Goal: Task Accomplishment & Management: Use online tool/utility

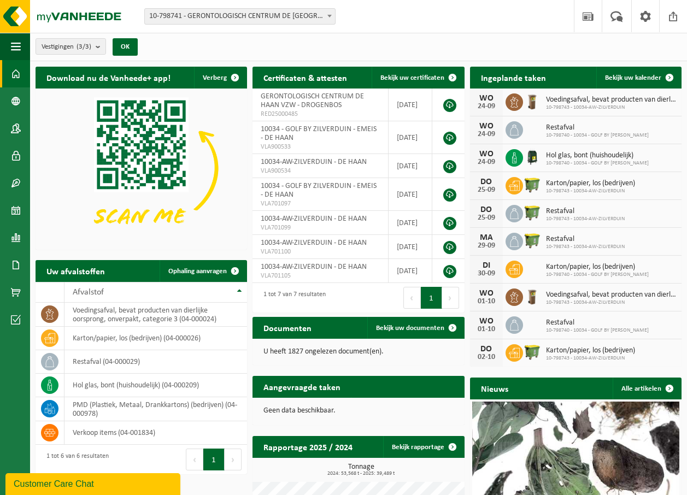
click at [562, 157] on span "Hol glas, bont (huishoudelijk)" at bounding box center [597, 155] width 103 height 9
click at [495, 159] on div "24-09" at bounding box center [486, 162] width 22 height 8
click at [637, 78] on span "Bekijk uw kalender" at bounding box center [633, 77] width 56 height 7
click at [16, 103] on span at bounding box center [16, 100] width 10 height 27
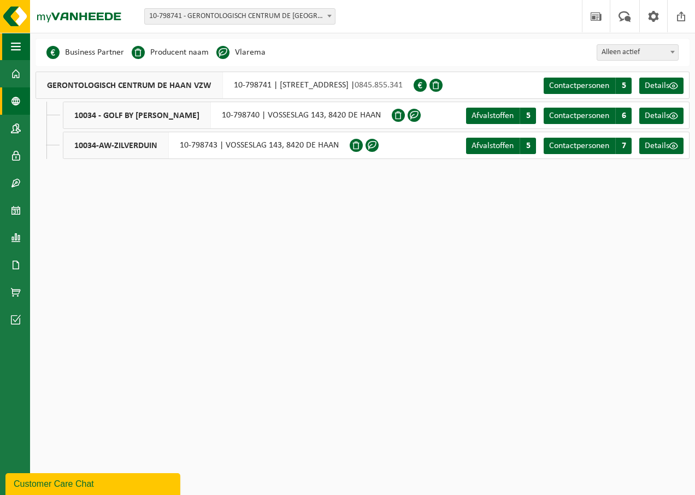
click at [17, 45] on span "button" at bounding box center [16, 46] width 10 height 27
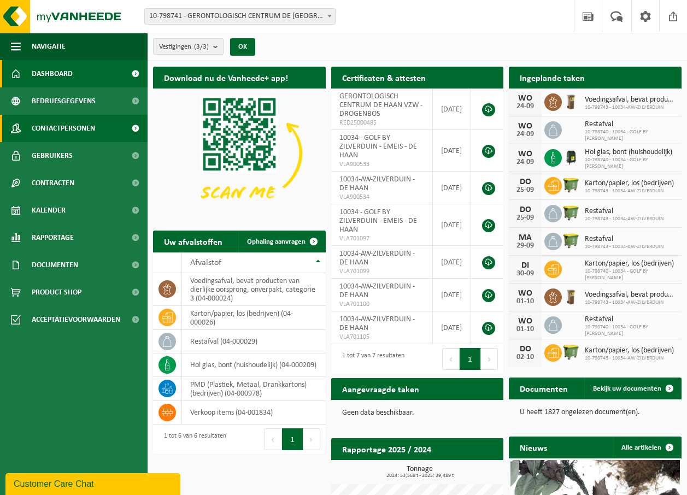
click at [74, 128] on span "Contactpersonen" at bounding box center [63, 128] width 63 height 27
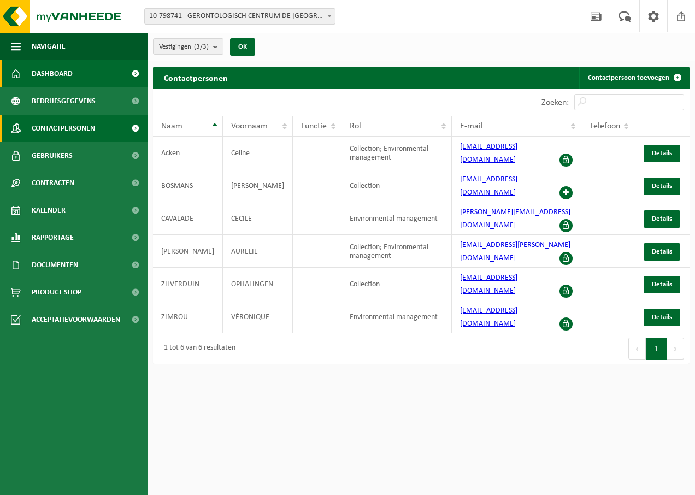
click at [66, 73] on span "Dashboard" at bounding box center [52, 73] width 41 height 27
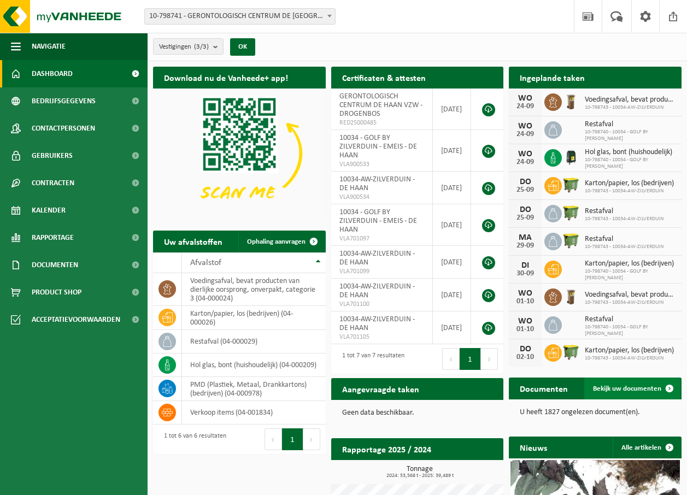
click at [669, 386] on span at bounding box center [669, 388] width 22 height 22
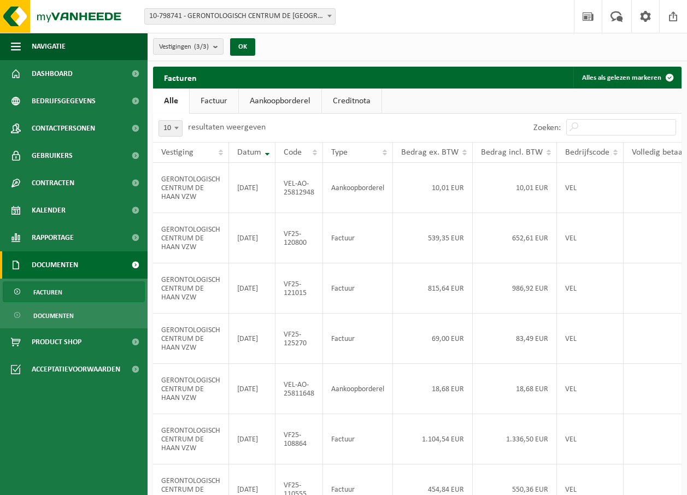
click at [216, 101] on link "Factuur" at bounding box center [214, 101] width 49 height 25
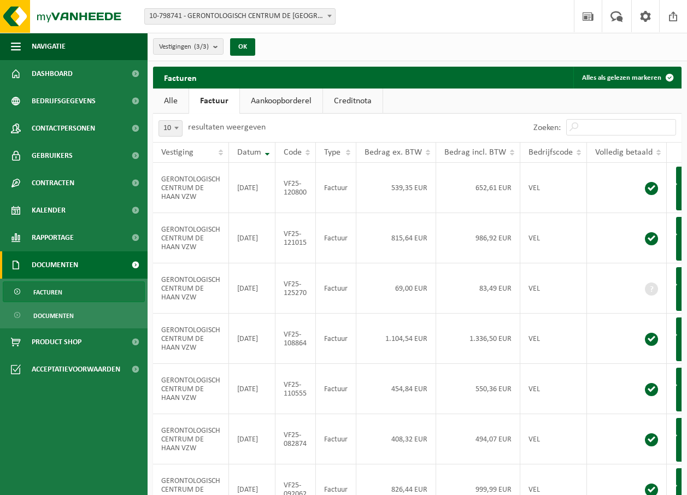
click at [289, 103] on link "Aankoopborderel" at bounding box center [281, 101] width 82 height 25
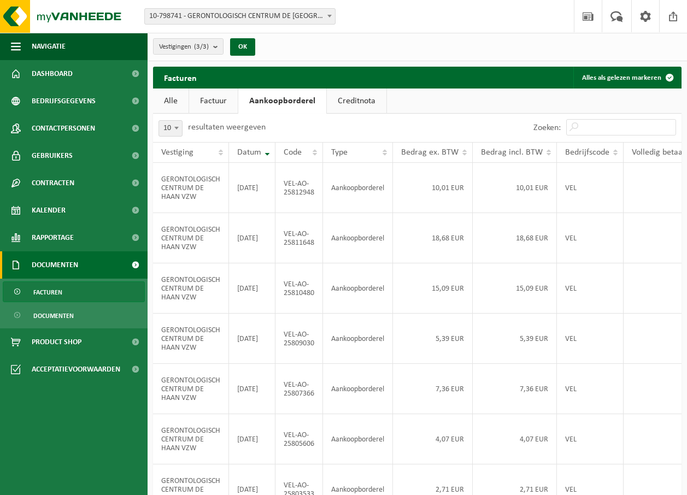
click at [355, 97] on link "Creditnota" at bounding box center [357, 101] width 60 height 25
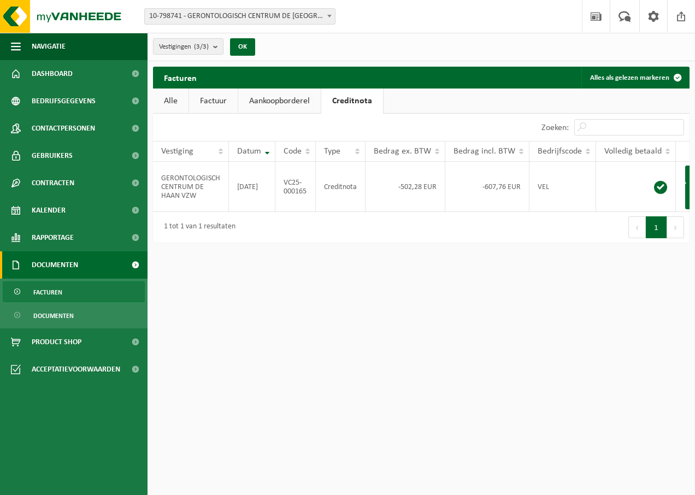
click at [51, 290] on span "Facturen" at bounding box center [47, 292] width 29 height 21
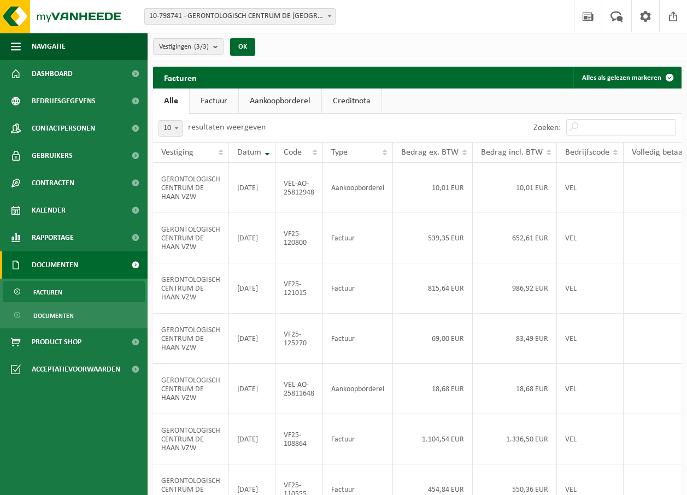
click at [56, 287] on span "Facturen" at bounding box center [47, 292] width 29 height 21
click at [55, 316] on span "Documenten" at bounding box center [53, 315] width 40 height 21
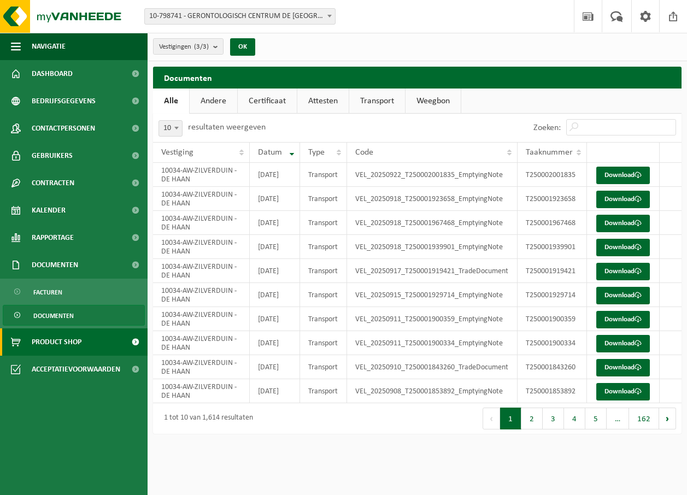
click at [44, 346] on span "Product Shop" at bounding box center [57, 341] width 50 height 27
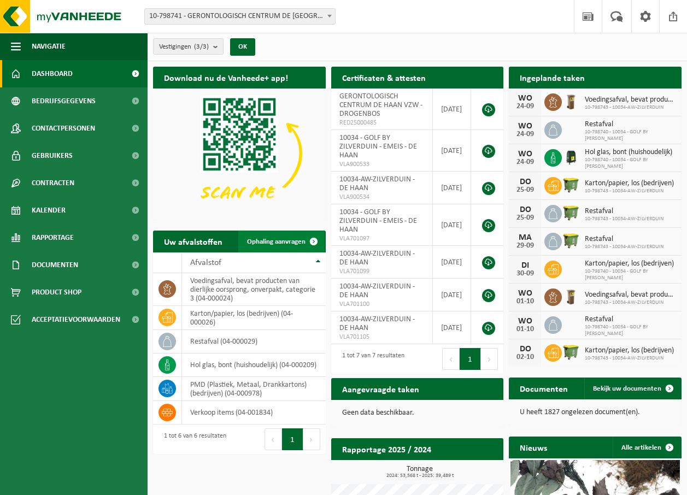
click at [311, 239] on span at bounding box center [314, 242] width 22 height 22
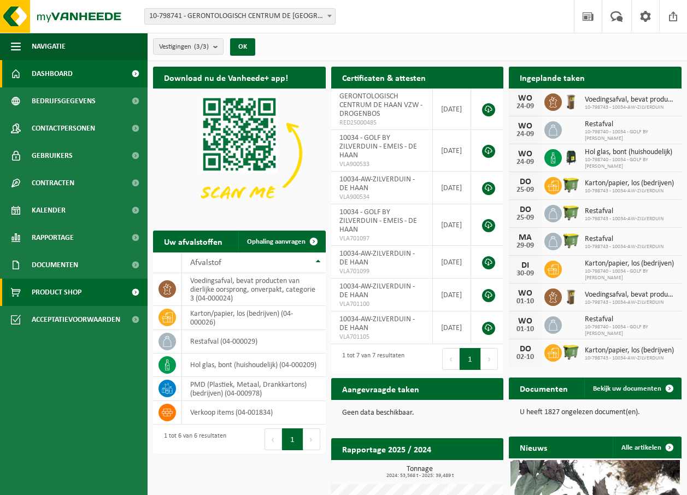
click at [60, 289] on span "Product Shop" at bounding box center [57, 292] width 50 height 27
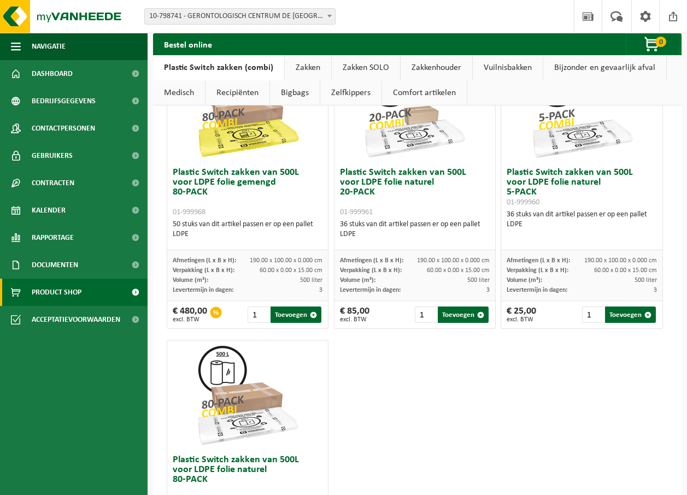
scroll to position [1130, 0]
